Goal: Task Accomplishment & Management: Complete application form

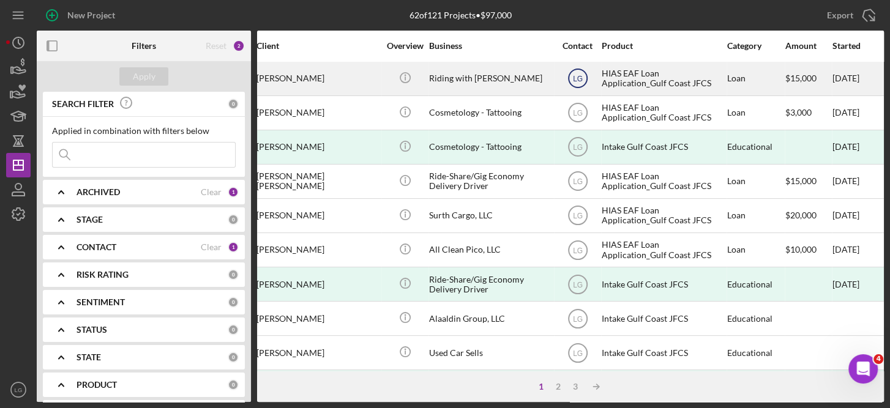
scroll to position [0, 188]
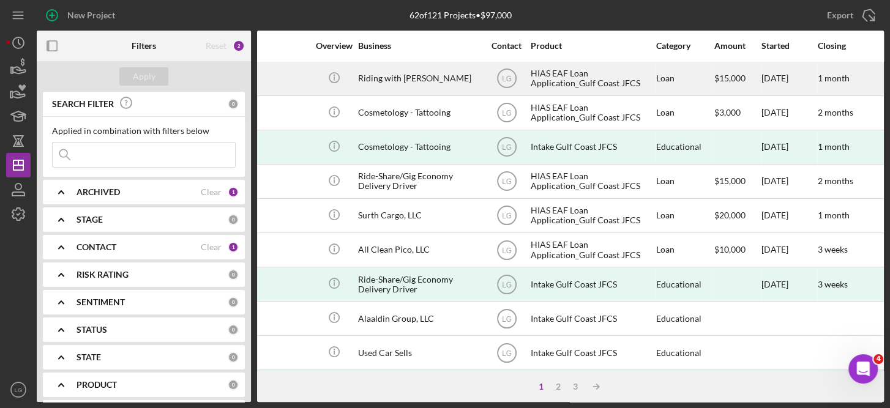
click at [556, 76] on div "HIAS EAF Loan Application_Gulf Coast JFCS" at bounding box center [591, 78] width 122 height 32
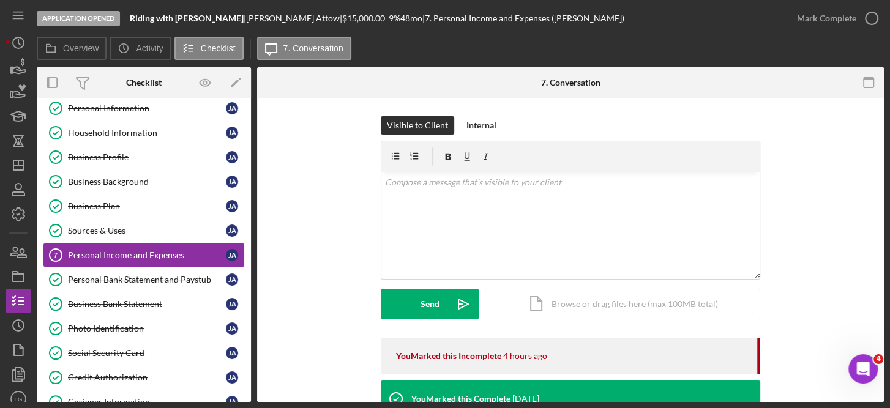
scroll to position [36, 0]
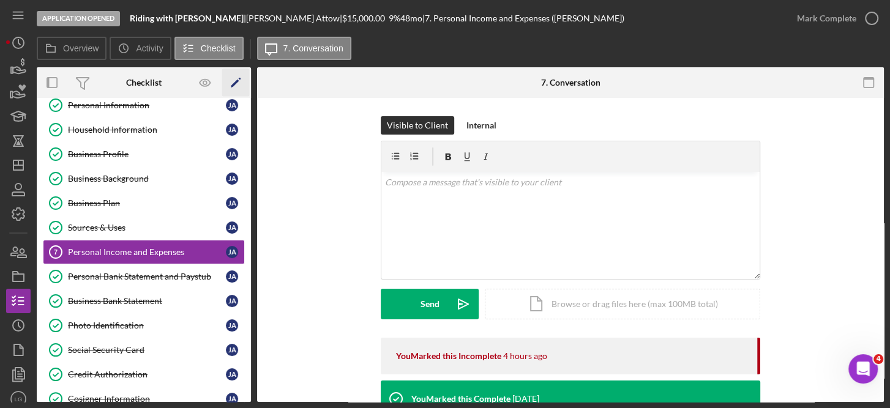
click at [248, 94] on icon "Icon/Edit" at bounding box center [236, 83] width 28 height 28
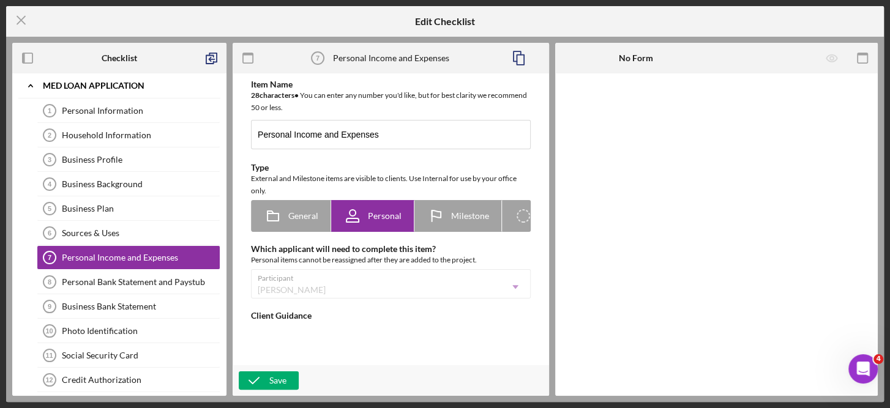
scroll to position [21, 0]
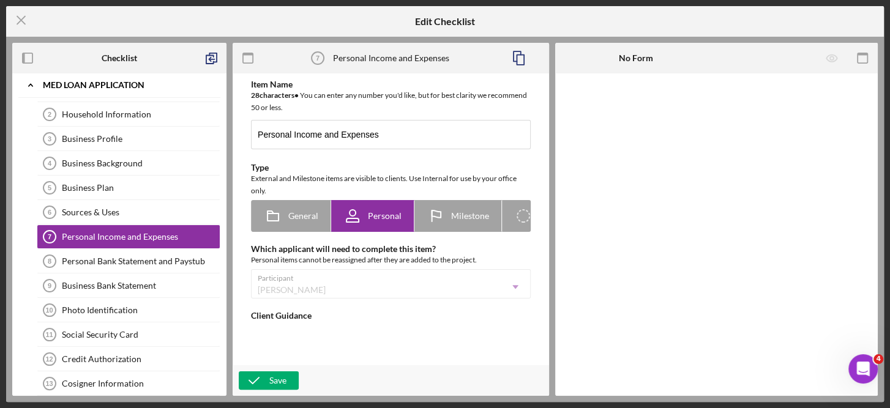
type textarea "<div> <div>HIAS Financial Projection Model:</div> <div> <ul> <li><a href="[URL]…"
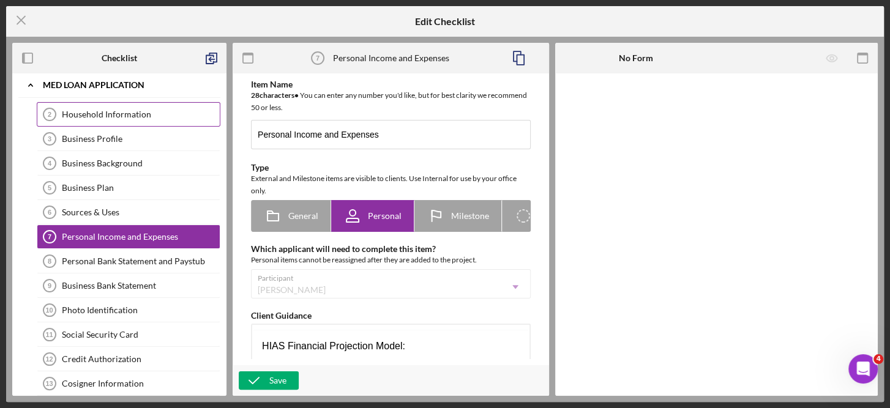
scroll to position [0, 0]
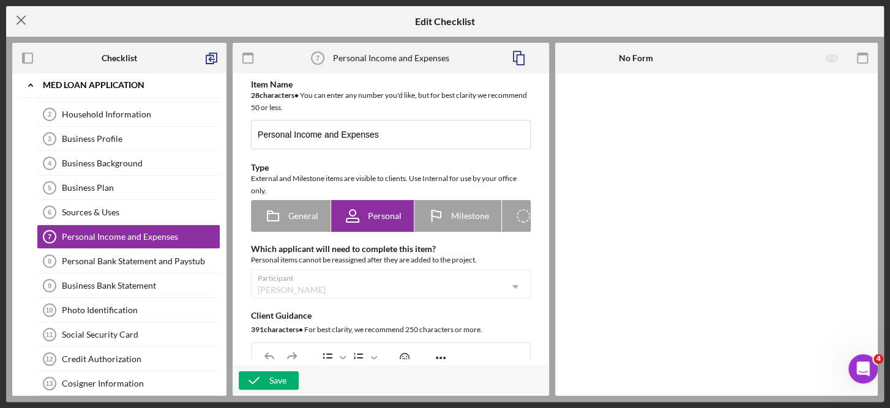
click at [17, 13] on icon "Icon/Menu Close" at bounding box center [21, 20] width 31 height 31
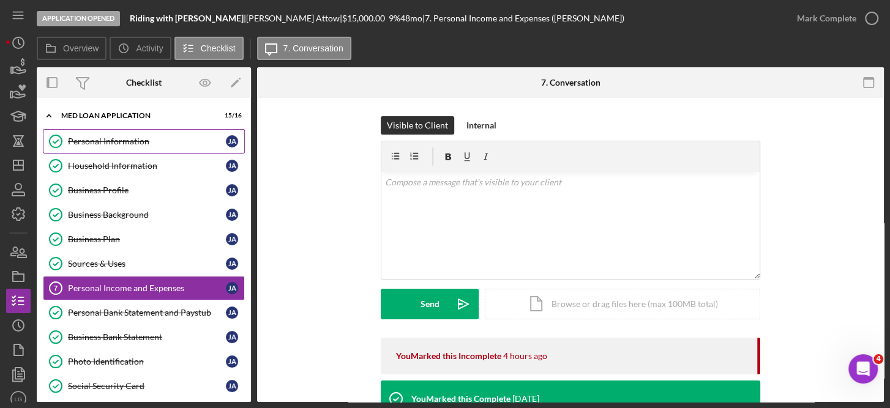
click at [111, 138] on div "Personal Information" at bounding box center [147, 141] width 158 height 10
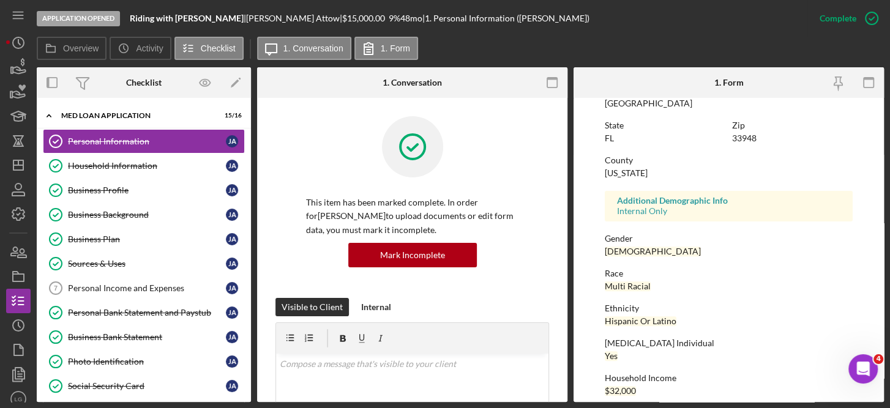
scroll to position [267, 0]
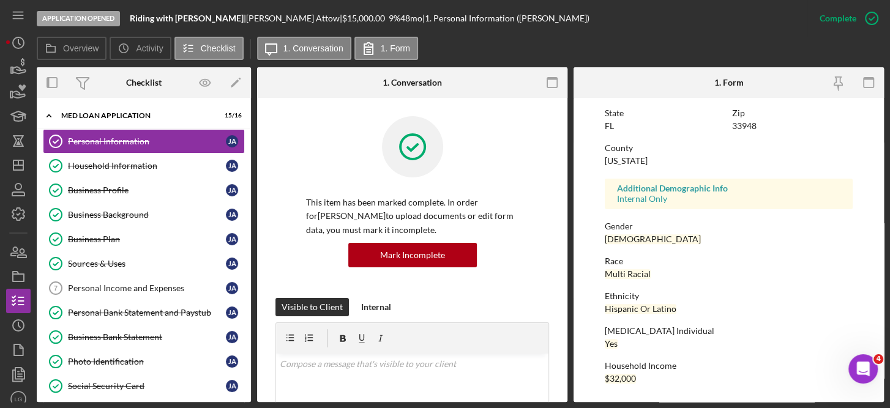
click at [879, 385] on form "To edit this form you must mark this item incomplete First Name [PERSON_NAME] M…" at bounding box center [728, 250] width 310 height 304
click at [147, 163] on div "Household Information" at bounding box center [147, 166] width 158 height 10
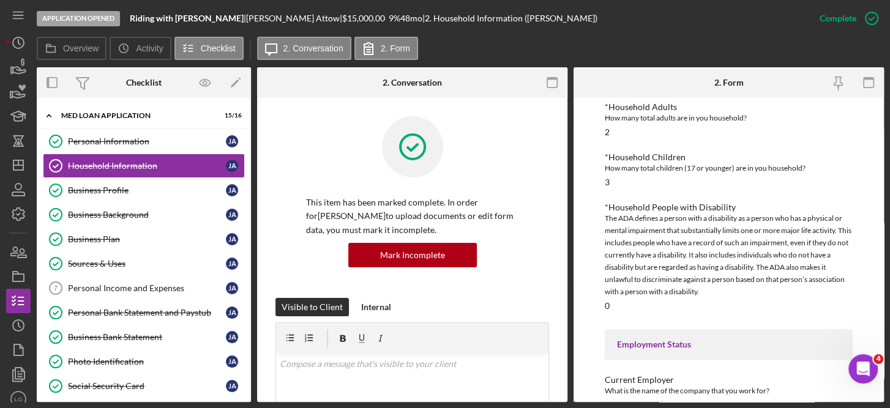
scroll to position [284, 0]
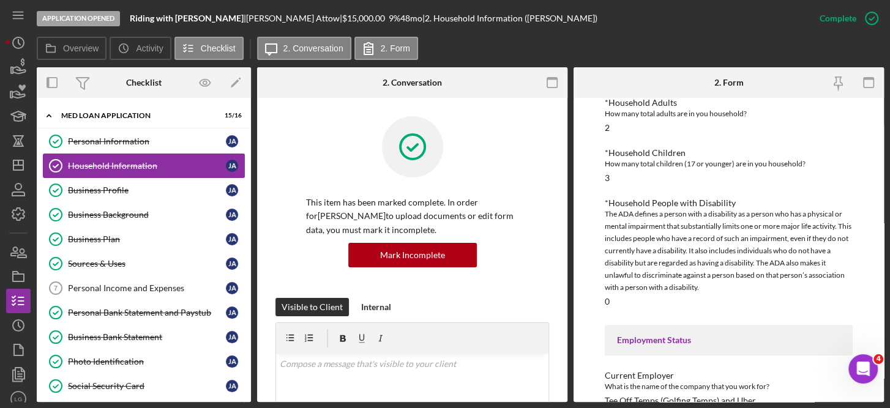
click at [149, 162] on div "Household Information" at bounding box center [147, 166] width 158 height 10
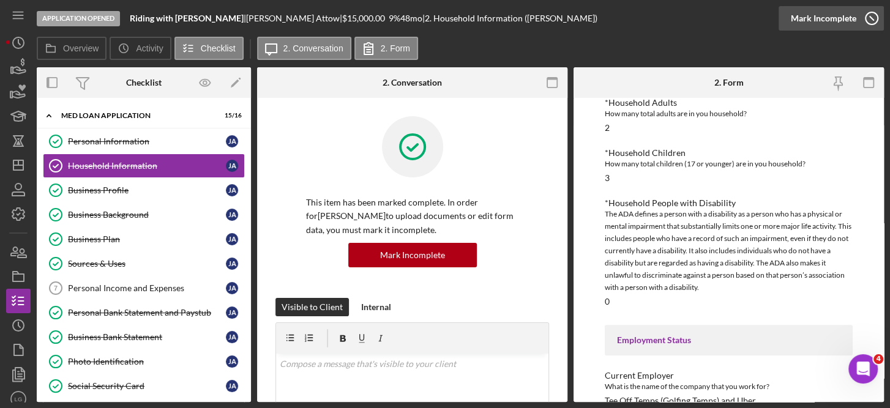
click at [869, 13] on icon "button" at bounding box center [871, 18] width 31 height 31
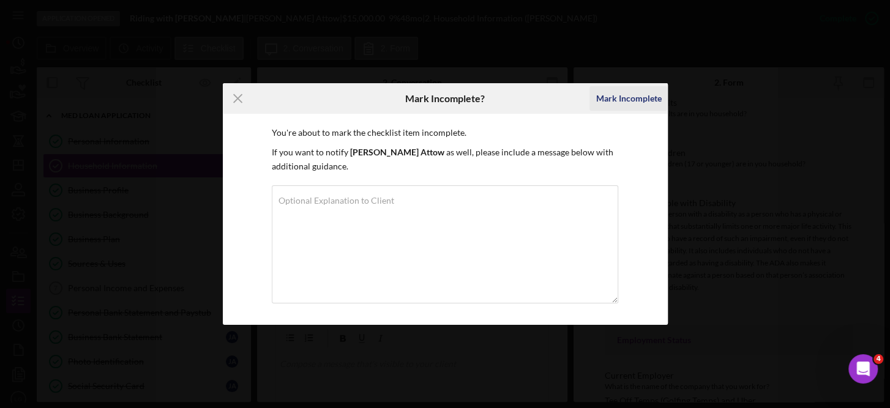
click at [632, 100] on div "Mark Incomplete" at bounding box center [627, 98] width 65 height 24
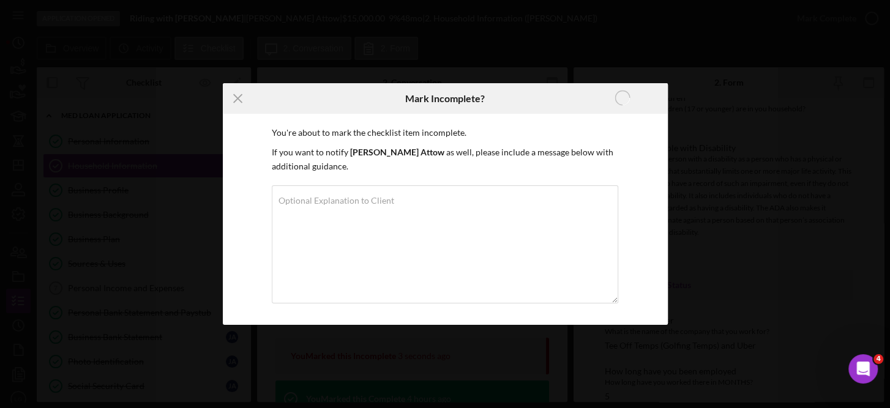
scroll to position [229, 0]
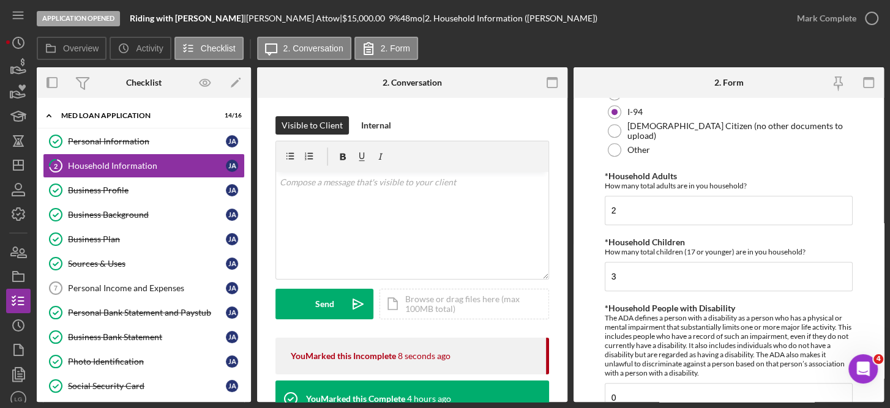
scroll to position [493, 0]
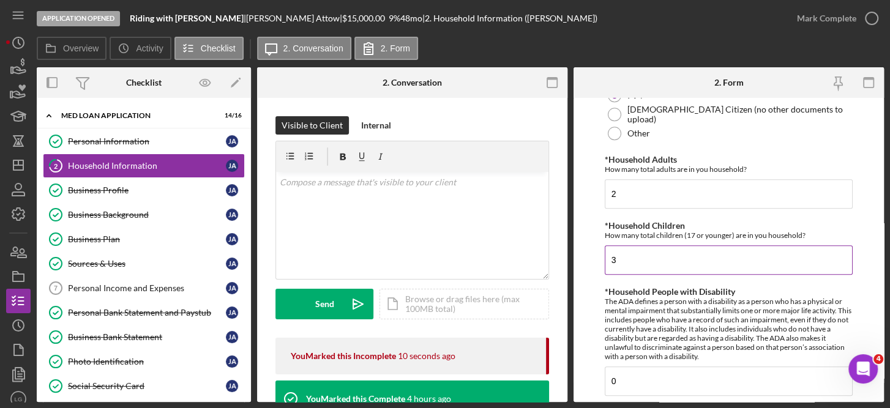
click at [641, 255] on input "3" at bounding box center [728, 259] width 248 height 29
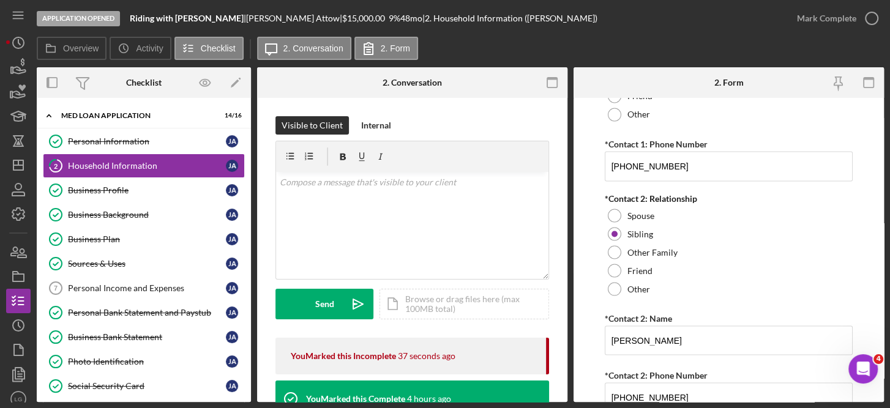
scroll to position [1583, 0]
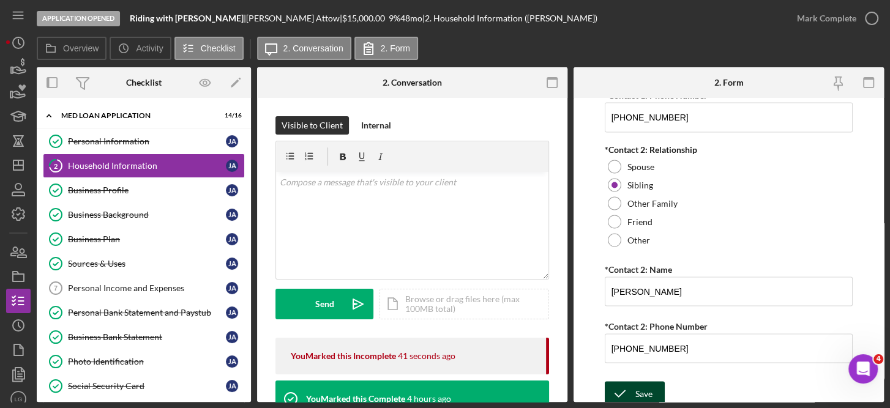
type input "1"
click at [642, 387] on div "Save" at bounding box center [643, 393] width 17 height 24
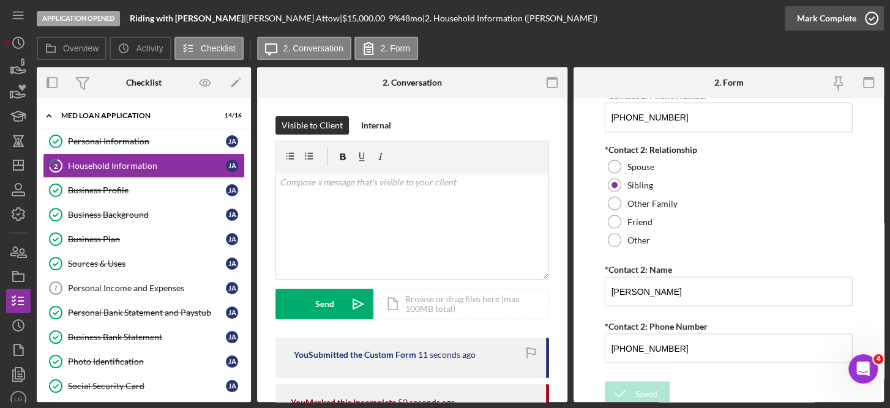
click at [868, 16] on icon "button" at bounding box center [871, 18] width 31 height 31
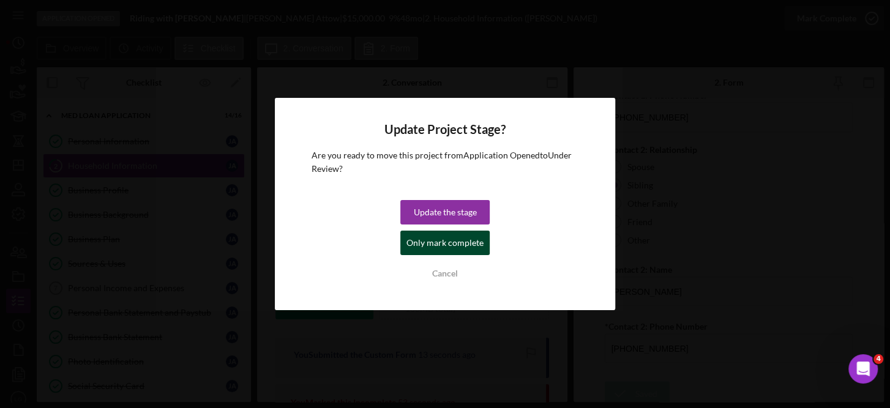
click at [474, 247] on div "Only mark complete" at bounding box center [444, 243] width 77 height 24
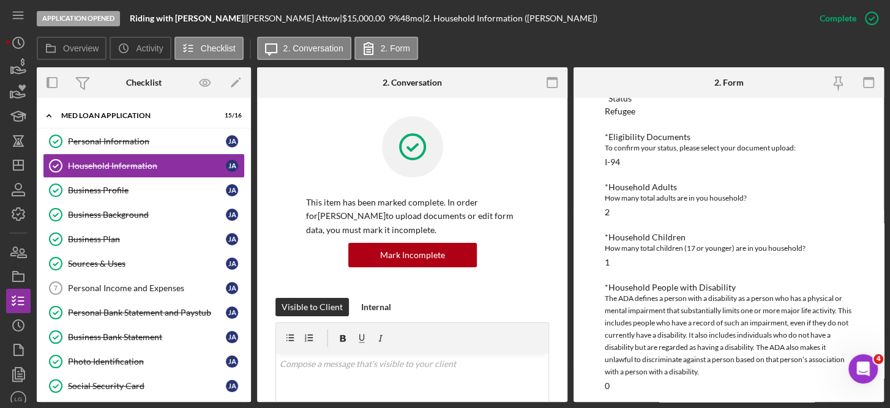
scroll to position [202, 0]
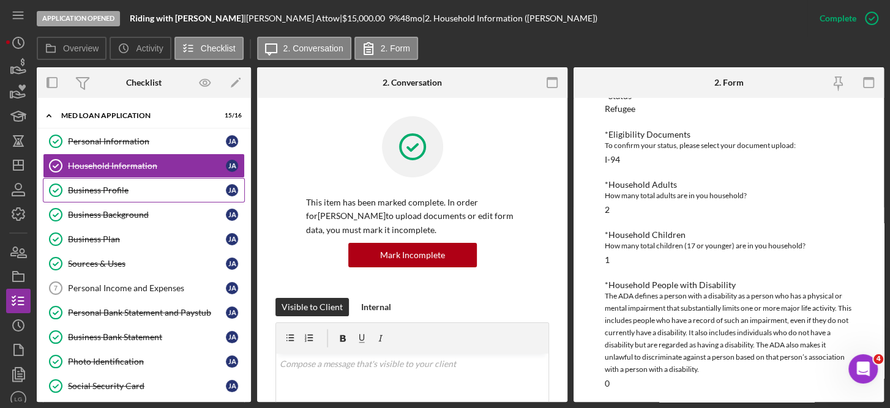
click at [95, 185] on div "Business Profile" at bounding box center [147, 190] width 158 height 10
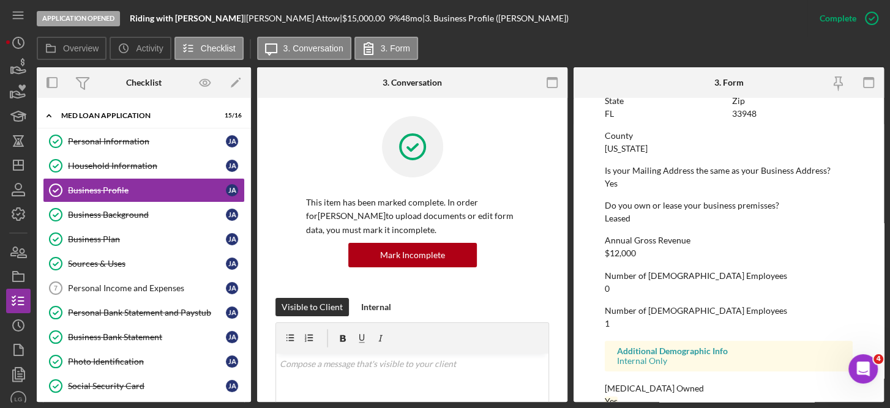
scroll to position [619, 0]
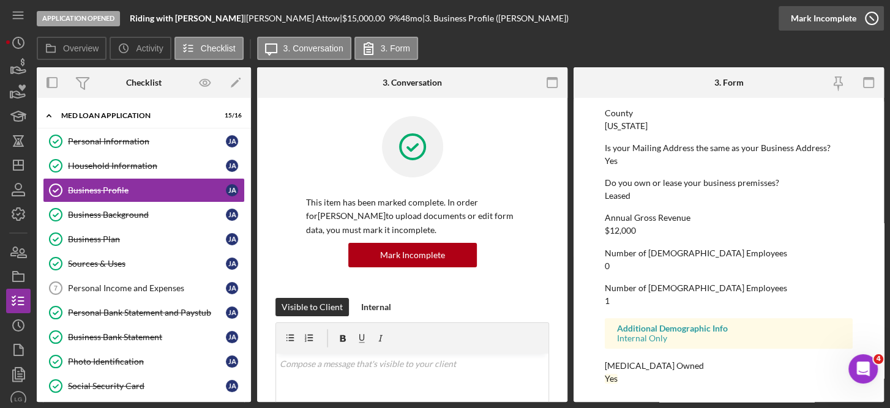
click at [866, 20] on icon "button" at bounding box center [871, 18] width 31 height 31
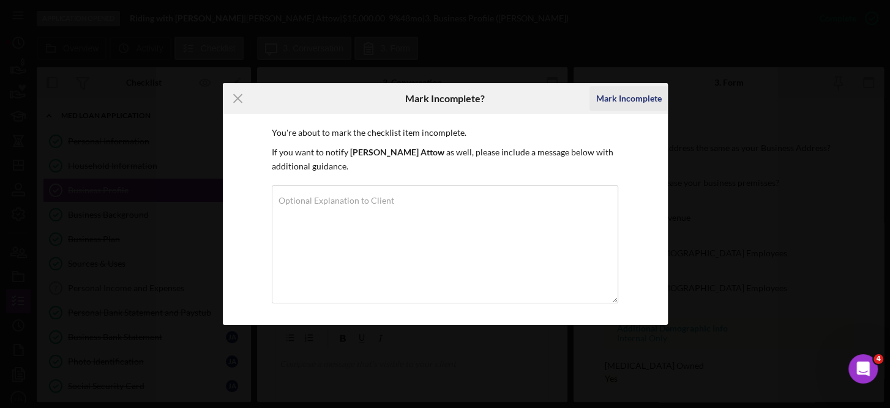
click at [617, 99] on div "Mark Incomplete" at bounding box center [627, 98] width 65 height 24
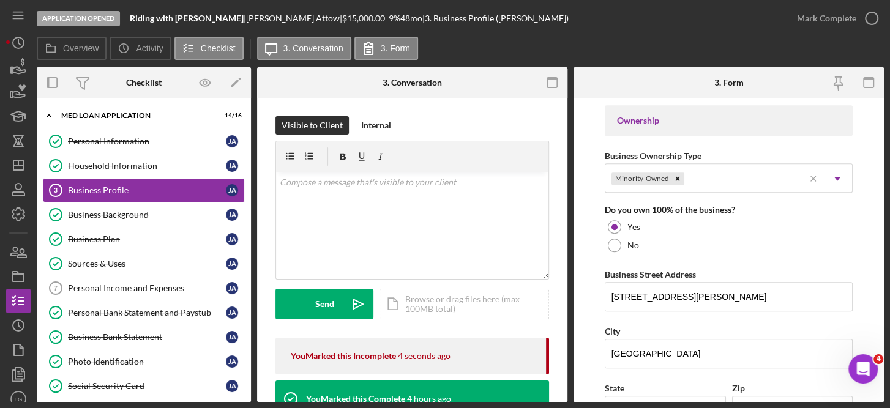
scroll to position [868, 0]
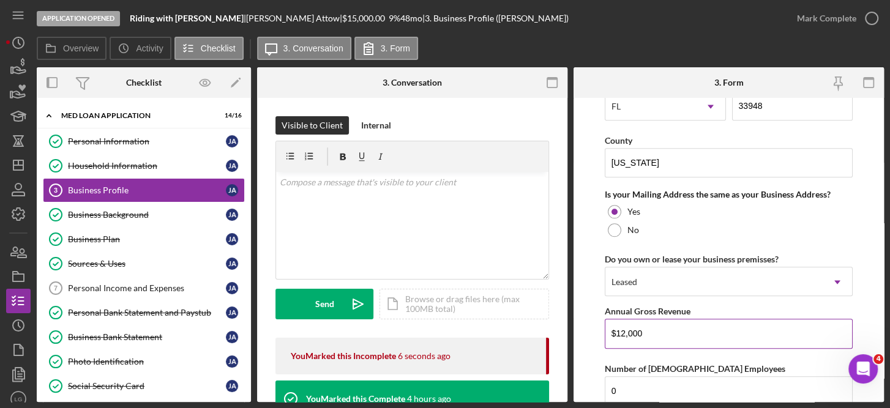
click at [650, 325] on input "$12,000" at bounding box center [728, 333] width 248 height 29
type input "$1"
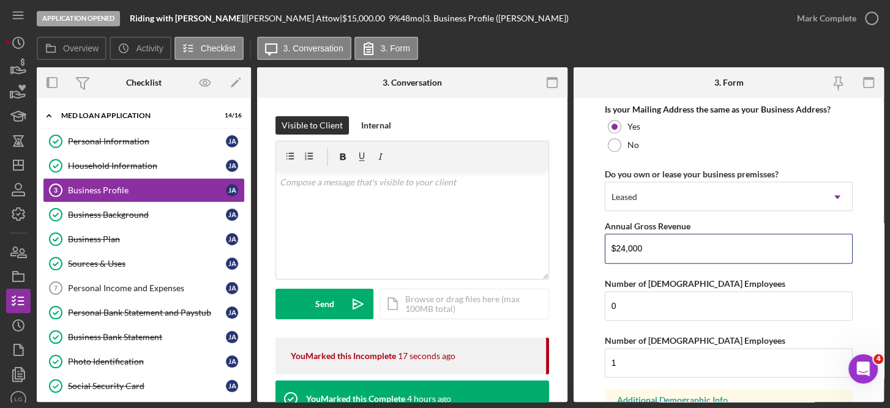
scroll to position [1049, 0]
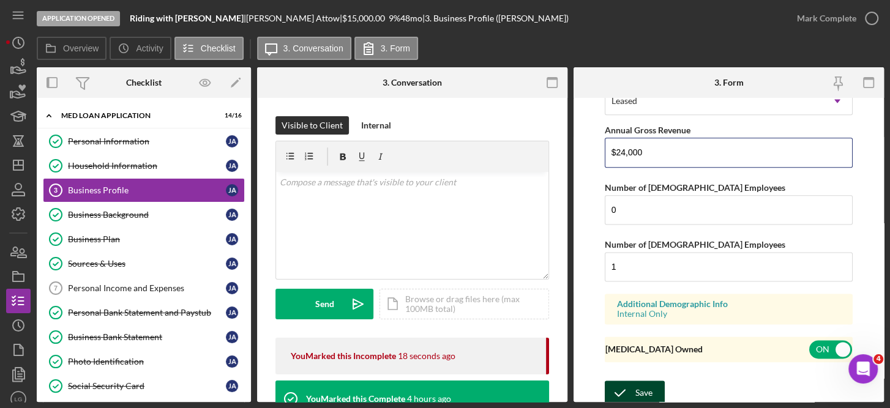
type input "$24,000"
click at [648, 395] on div "Save" at bounding box center [643, 393] width 17 height 24
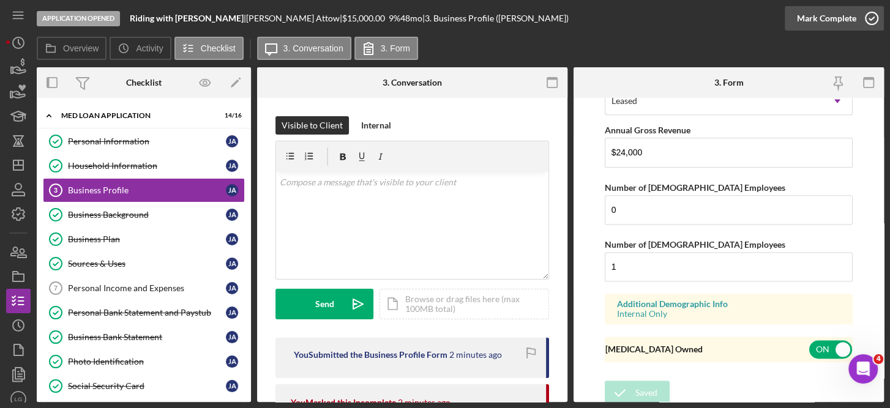
click at [871, 19] on icon "button" at bounding box center [871, 18] width 31 height 31
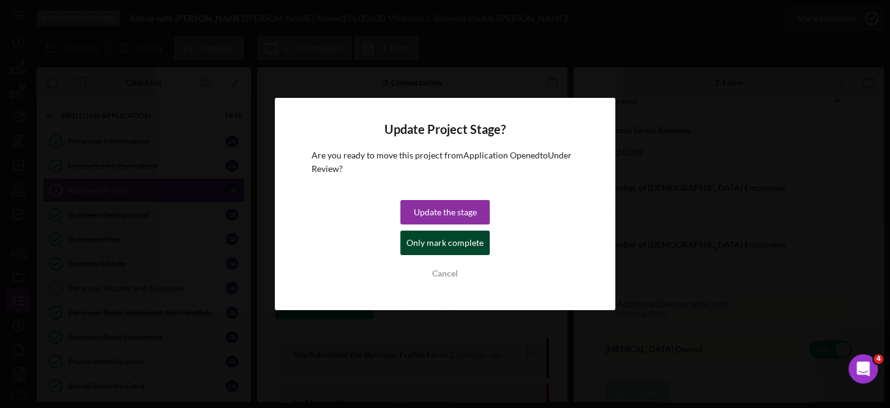
click at [458, 241] on div "Only mark complete" at bounding box center [444, 243] width 77 height 24
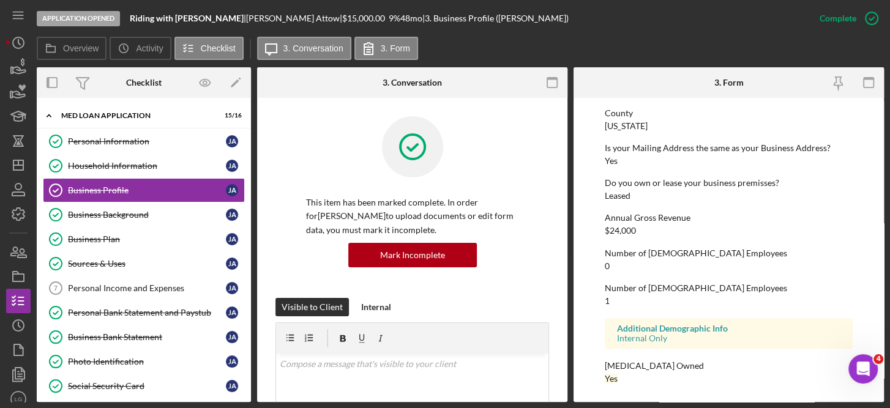
scroll to position [619, 0]
click at [155, 284] on div "Personal Income and Expenses" at bounding box center [147, 288] width 158 height 10
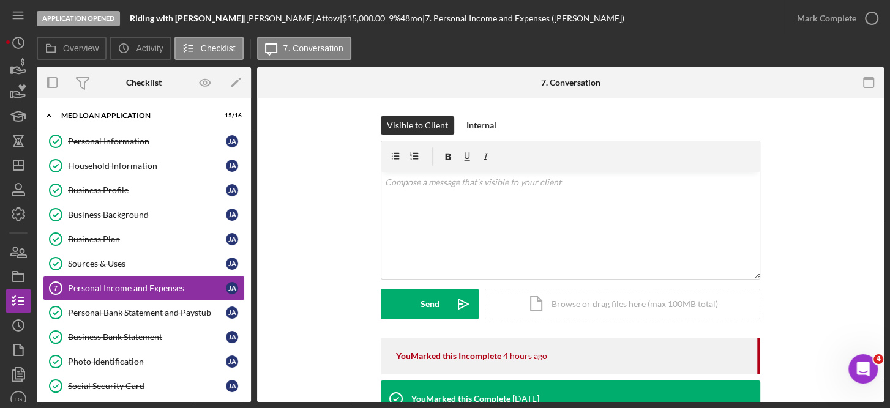
drag, startPoint x: 888, startPoint y: 201, endPoint x: 890, endPoint y: 240, distance: 38.6
click at [889, 240] on html "Application Opened Riding with [PERSON_NAME] | [PERSON_NAME] | $15,000.00 9 % 4…" at bounding box center [445, 204] width 890 height 408
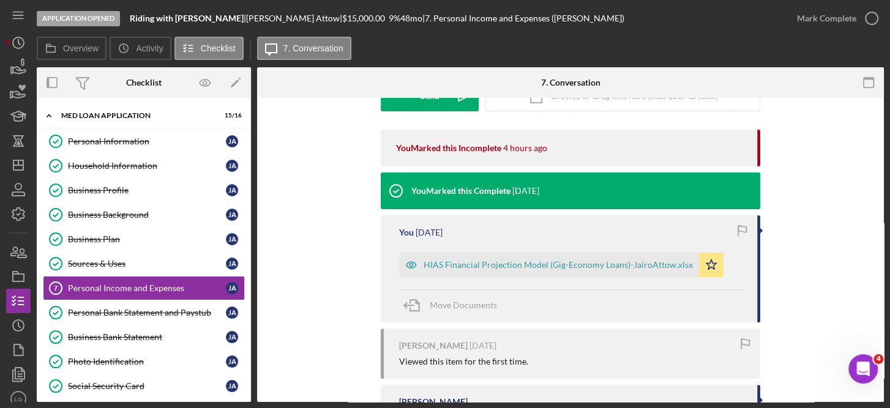
scroll to position [211, 0]
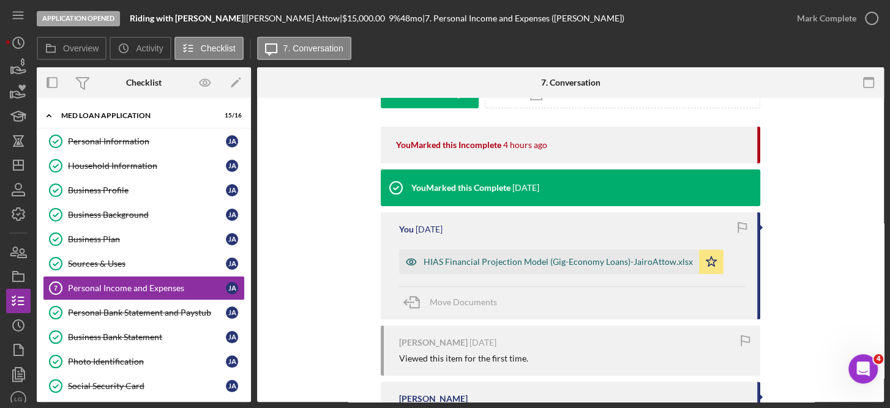
click at [584, 258] on div "HIAS Financial Projection Model (Gig-Economy Loans)-JairoAttow.xlsx" at bounding box center [557, 262] width 269 height 10
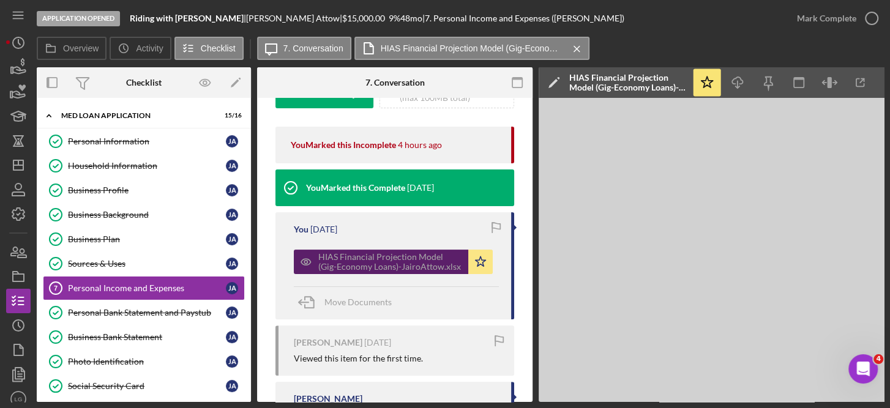
click at [431, 261] on div "HIAS Financial Projection Model (Gig-Economy Loans)-JairoAttow.xlsx" at bounding box center [390, 262] width 144 height 20
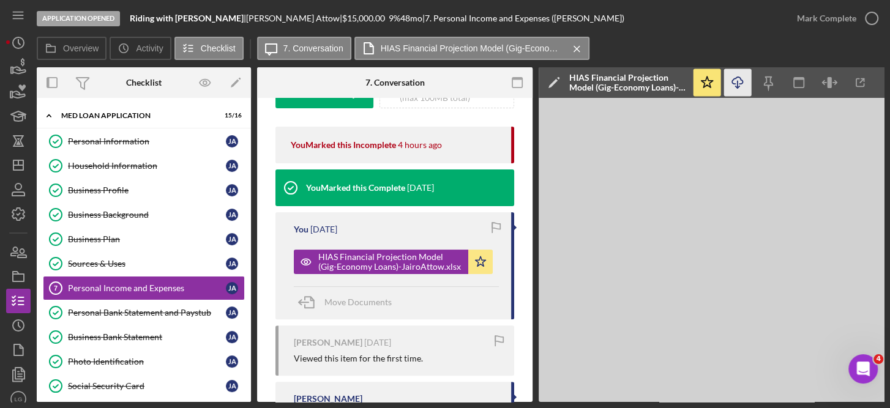
click at [737, 81] on line "button" at bounding box center [737, 84] width 0 height 7
